Goal: Complete application form

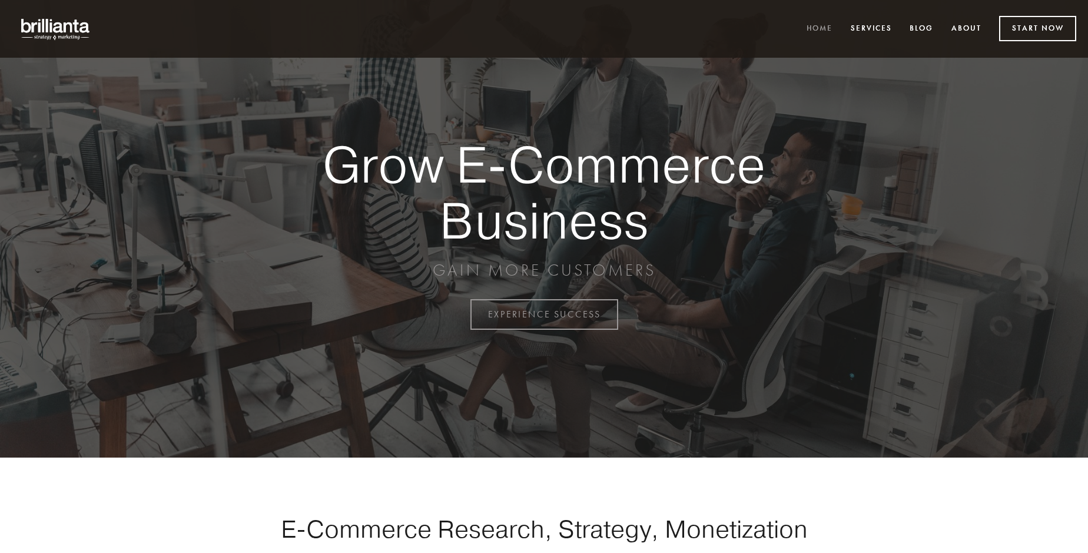
scroll to position [3086, 0]
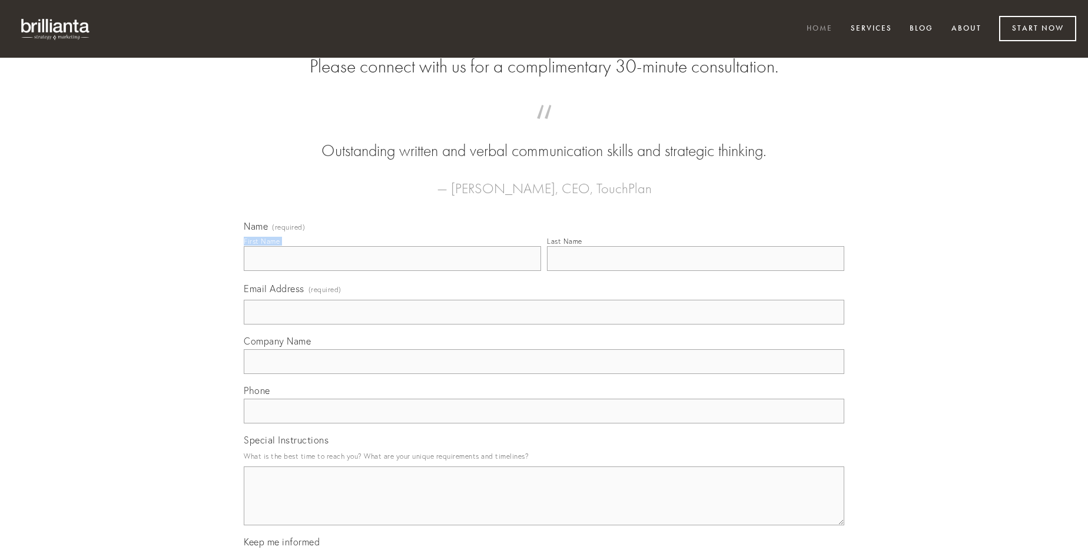
type input "[PERSON_NAME]"
click at [695, 271] on input "Last Name" at bounding box center [695, 258] width 297 height 25
type input "[PERSON_NAME]"
click at [544, 324] on input "Email Address (required)" at bounding box center [544, 312] width 601 height 25
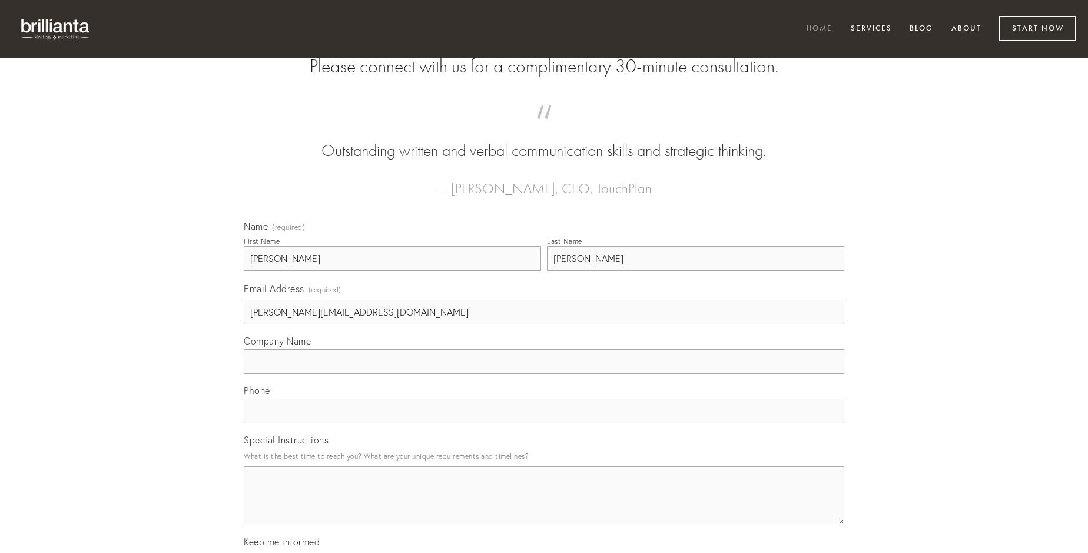
type input "[PERSON_NAME][EMAIL_ADDRESS][DOMAIN_NAME]"
click at [544, 374] on input "Company Name" at bounding box center [544, 361] width 601 height 25
type input "rem"
click at [544, 423] on input "text" at bounding box center [544, 411] width 601 height 25
click at [544, 506] on textarea "Special Instructions" at bounding box center [544, 495] width 601 height 59
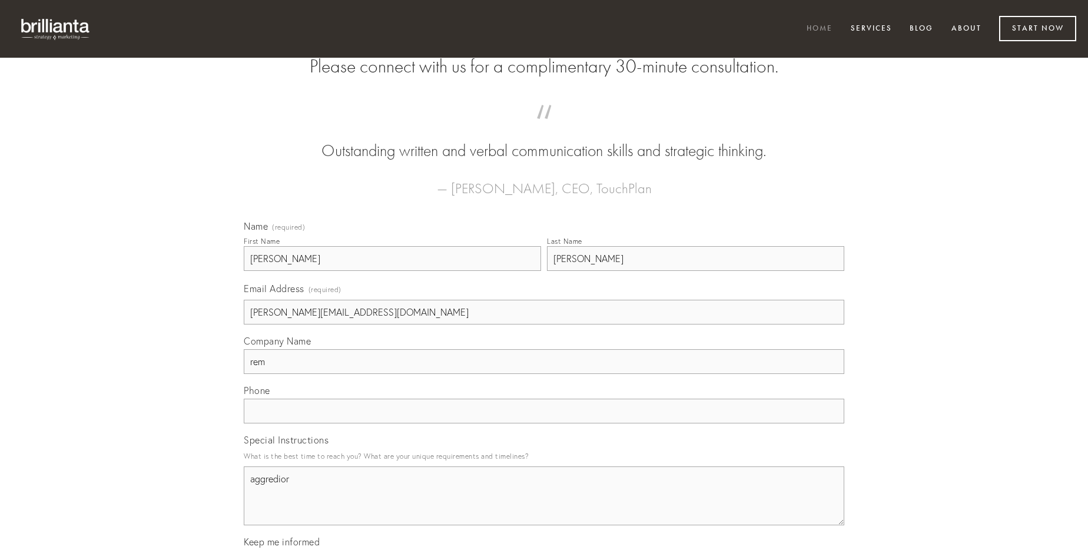
type textarea "aggredior"
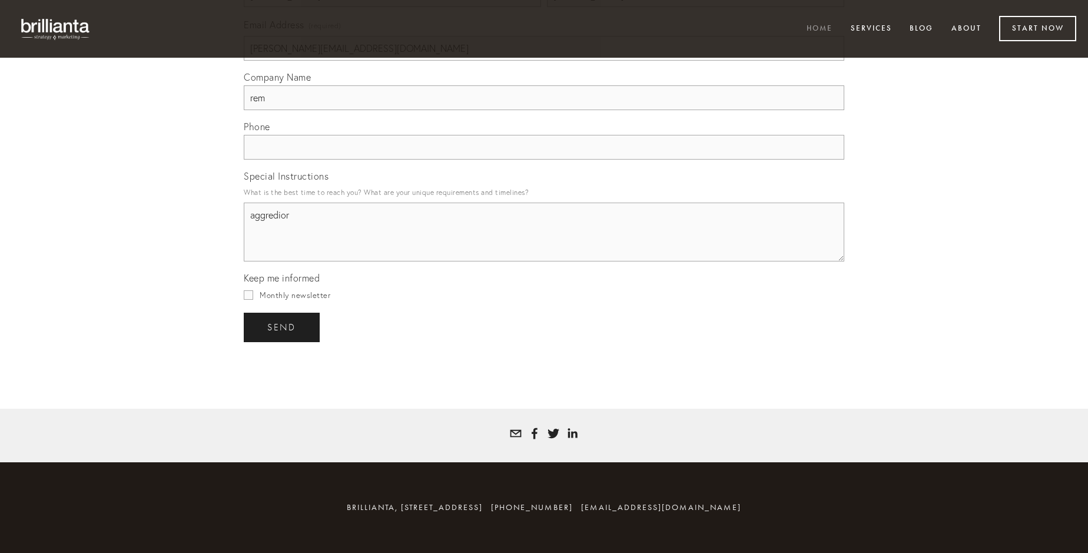
click at [283, 327] on span "send" at bounding box center [281, 327] width 29 height 11
